Goal: Use online tool/utility: Utilize a website feature to perform a specific function

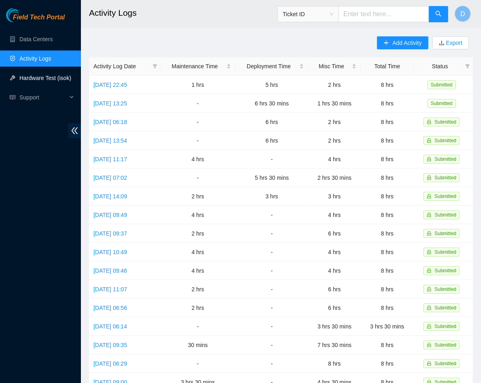
click at [40, 76] on link "Hardware Test (isok)" at bounding box center [45, 78] width 52 height 6
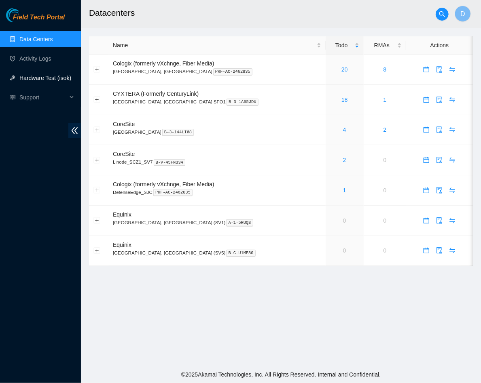
click at [47, 75] on link "Hardware Test (isok)" at bounding box center [45, 78] width 52 height 6
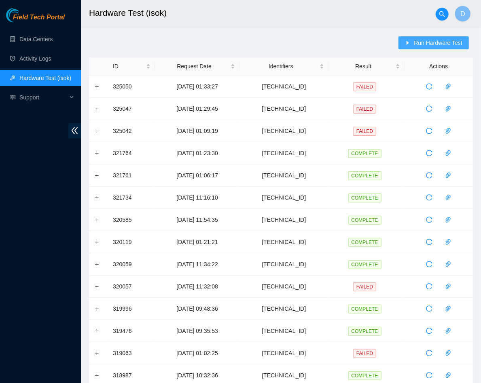
click at [425, 46] on span "Run Hardware Test" at bounding box center [438, 42] width 49 height 9
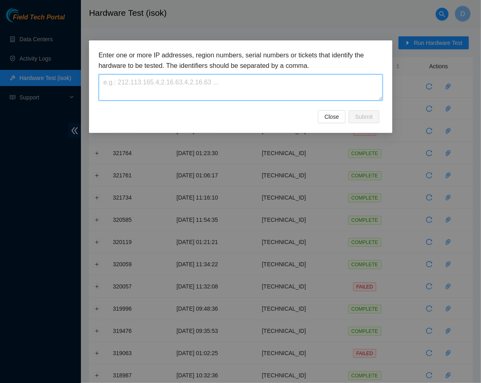
click at [285, 82] on textarea at bounding box center [241, 87] width 284 height 26
paste textarea "23.193.162.237"
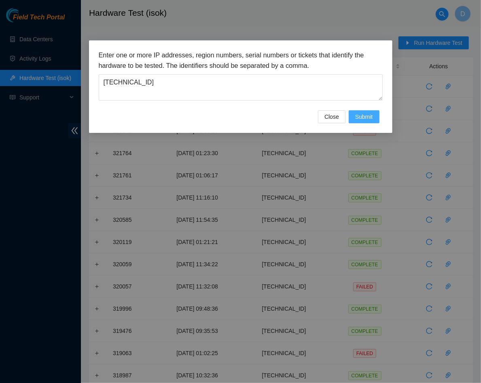
click at [360, 114] on span "Submit" at bounding box center [364, 116] width 18 height 9
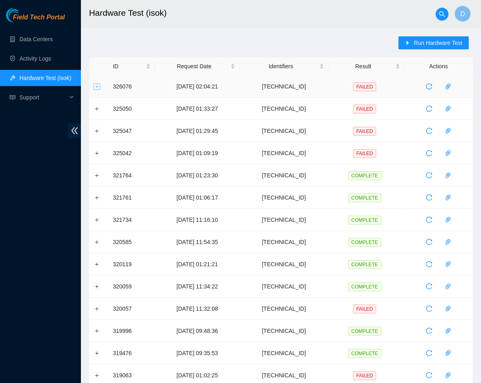
click at [99, 89] on button "Expand row" at bounding box center [97, 86] width 6 height 6
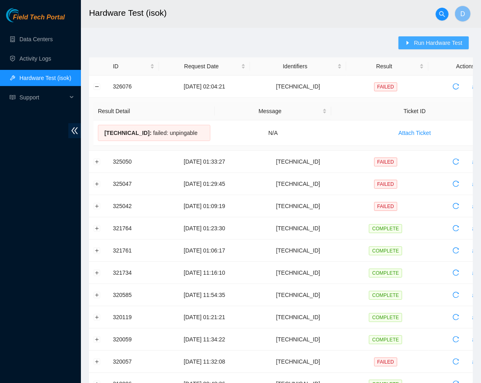
click at [447, 36] on button "Run Hardware Test" at bounding box center [433, 42] width 70 height 13
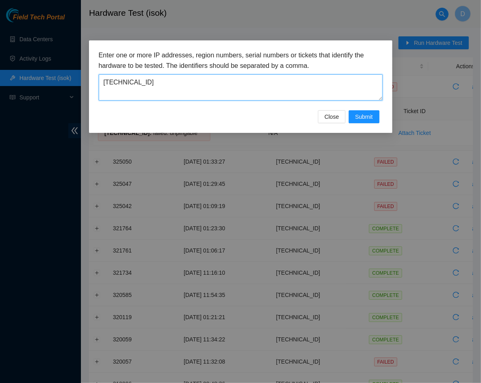
click at [245, 81] on textarea "23.193.162.237" at bounding box center [241, 87] width 284 height 26
paste textarea "6"
type textarea "23.193.162.236"
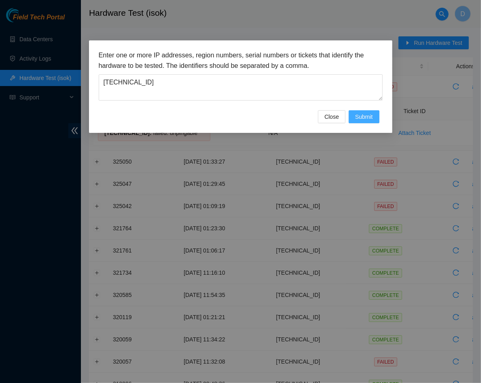
click at [370, 116] on span "Submit" at bounding box center [364, 116] width 18 height 9
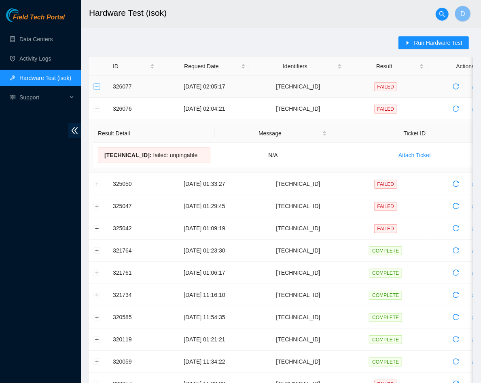
click at [97, 86] on button "Expand row" at bounding box center [97, 86] width 6 height 6
